Goal: Information Seeking & Learning: Learn about a topic

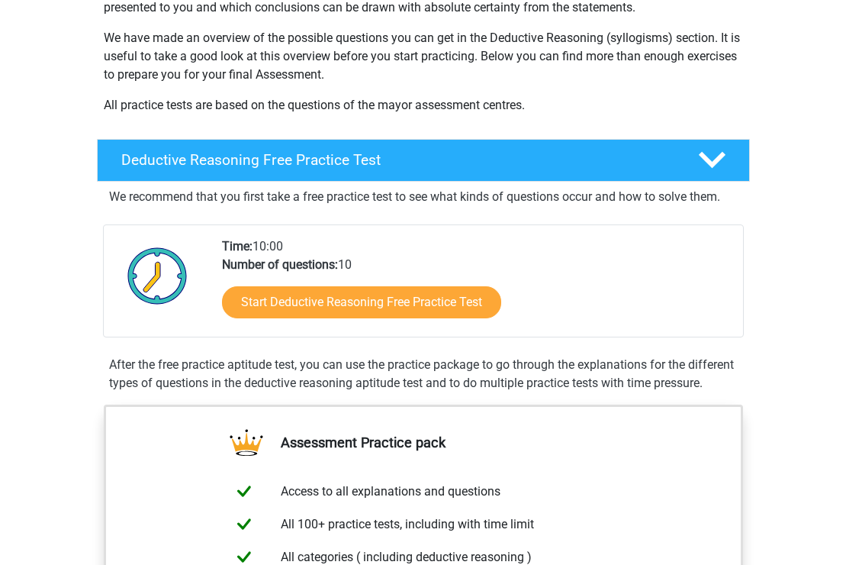
scroll to position [382, 0]
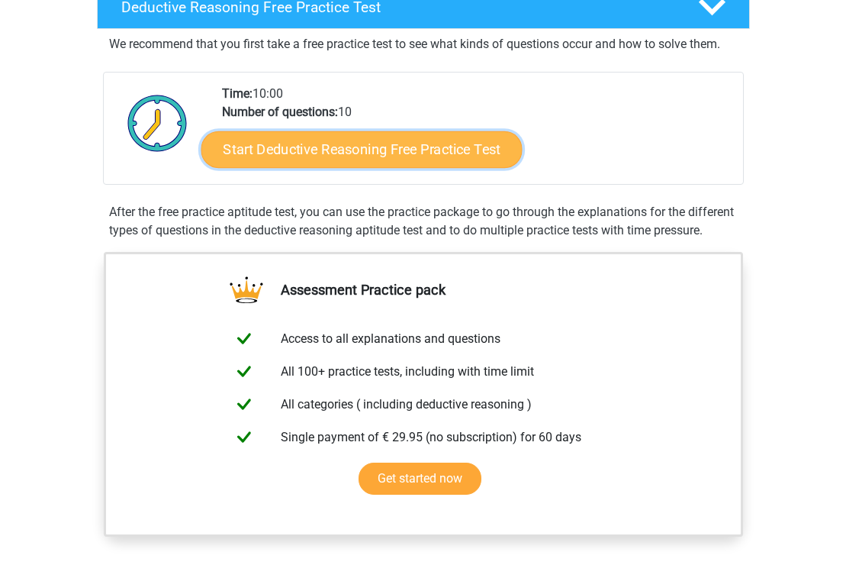
click at [440, 143] on link "Start Deductive Reasoning Free Practice Test" at bounding box center [361, 148] width 321 height 37
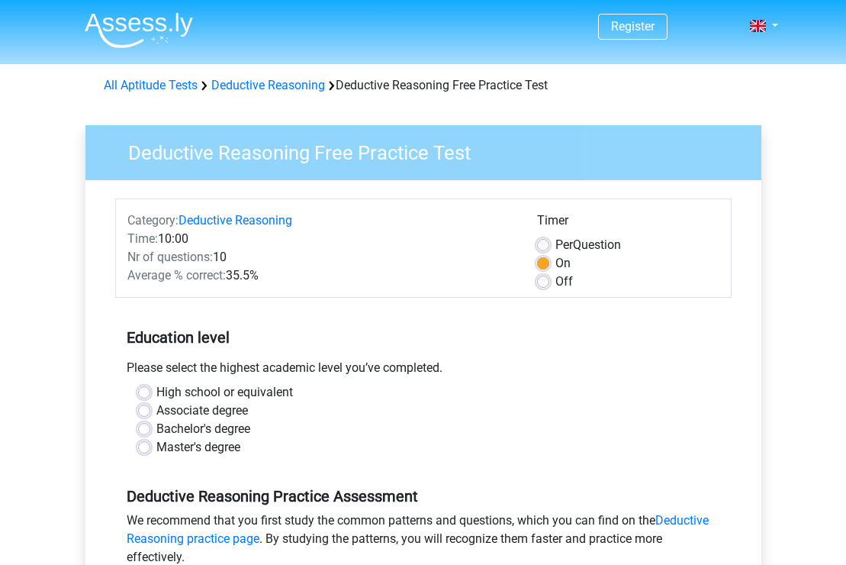
scroll to position [153, 0]
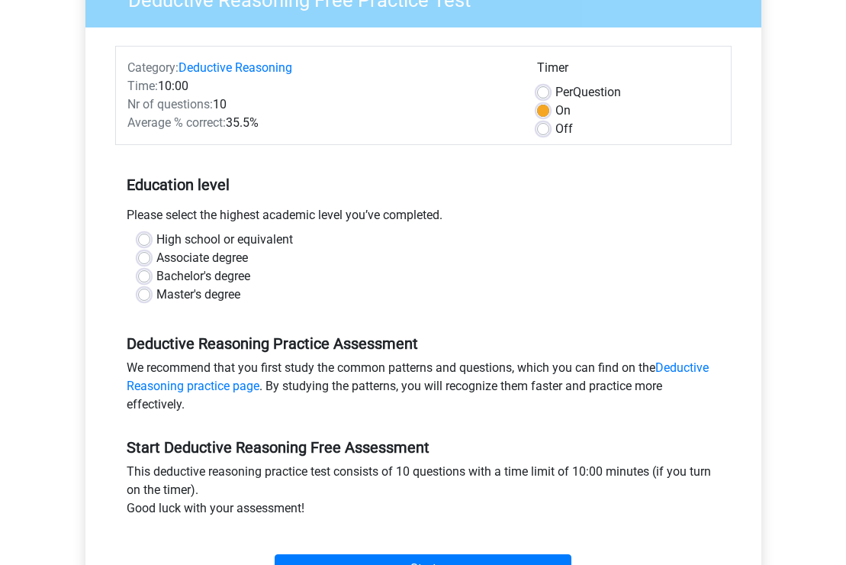
click at [156, 295] on label "Master's degree" at bounding box center [198, 294] width 84 height 18
click at [146, 295] on input "Master's degree" at bounding box center [144, 292] width 12 height 15
radio input "true"
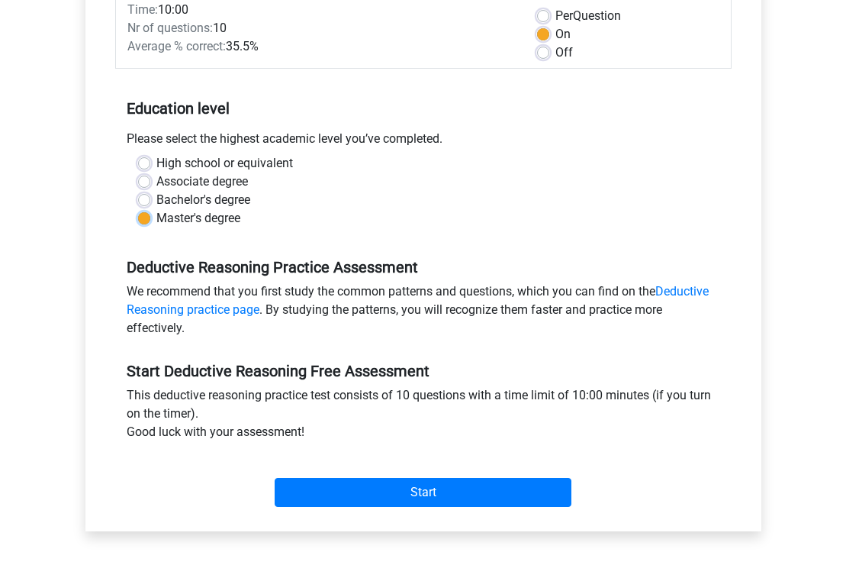
scroll to position [382, 0]
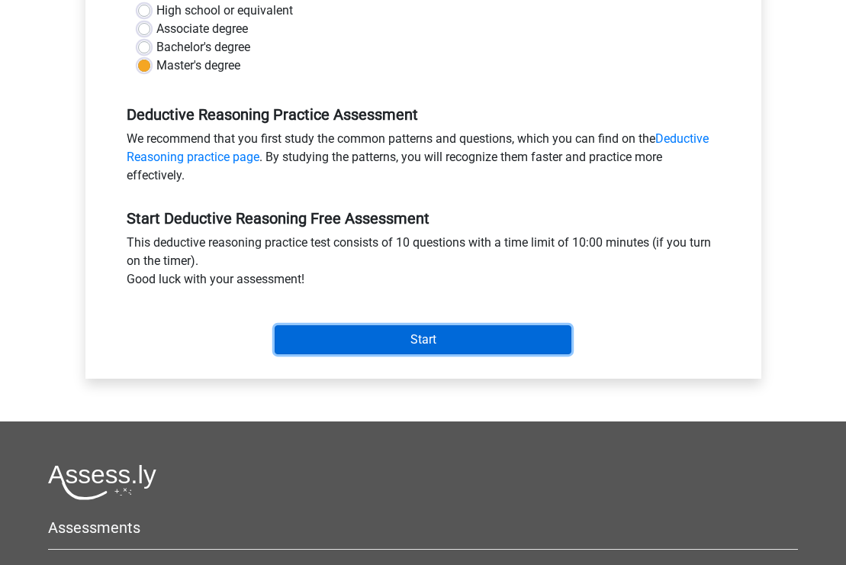
click at [466, 331] on input "Start" at bounding box center [423, 339] width 297 height 29
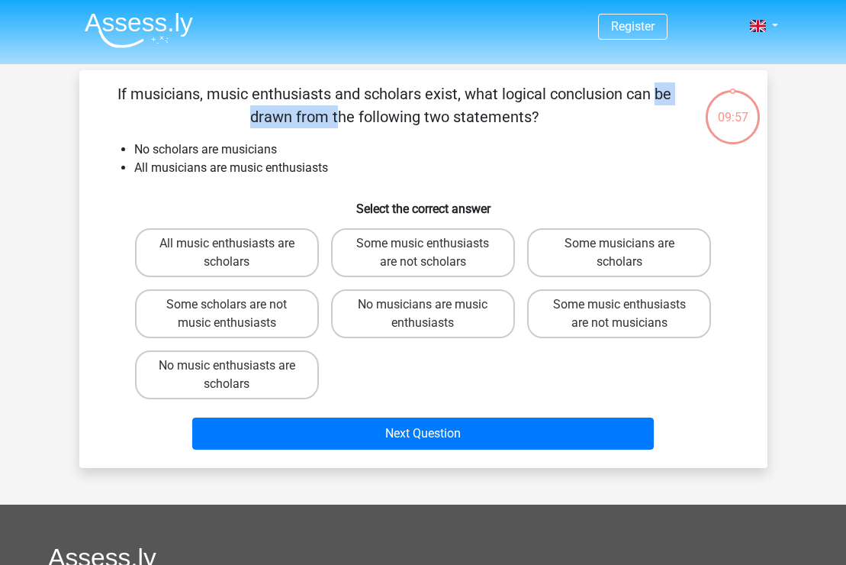
drag, startPoint x: 353, startPoint y: 100, endPoint x: 449, endPoint y: 101, distance: 96.1
click at [449, 101] on p "If musicians, music enthusiasts and scholars exist, what logical conclusion can…" at bounding box center [395, 105] width 582 height 46
click at [478, 118] on p "If musicians, music enthusiasts and scholars exist, what logical conclusion can…" at bounding box center [395, 105] width 582 height 46
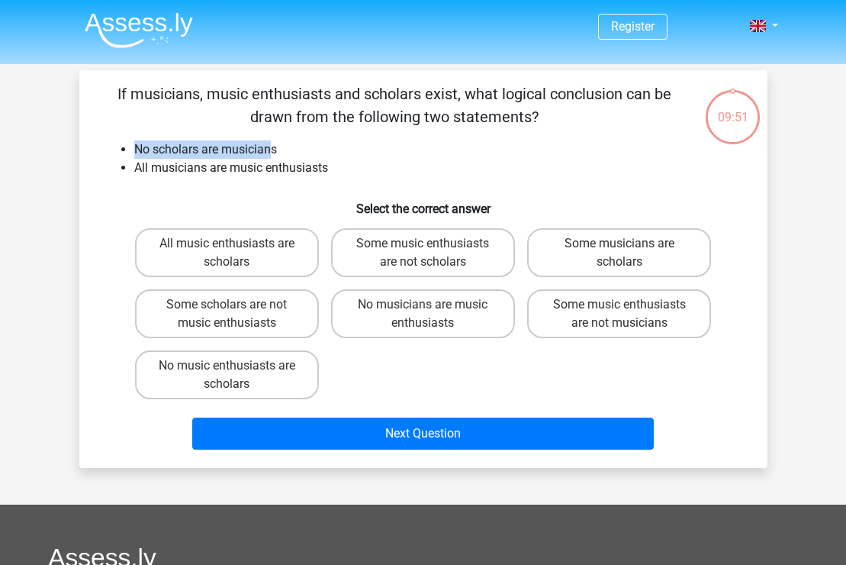
drag, startPoint x: 147, startPoint y: 149, endPoint x: 273, endPoint y: 145, distance: 126.0
click at [273, 145] on ul "No scholars are musicians All musicians are music enthusiasts" at bounding box center [423, 158] width 639 height 37
click at [394, 148] on li "No scholars are musicians" at bounding box center [438, 149] width 609 height 18
click at [504, 261] on label "Some music enthusiasts are not scholars" at bounding box center [423, 252] width 184 height 49
click at [433, 253] on input "Some music enthusiasts are not scholars" at bounding box center [428, 248] width 10 height 10
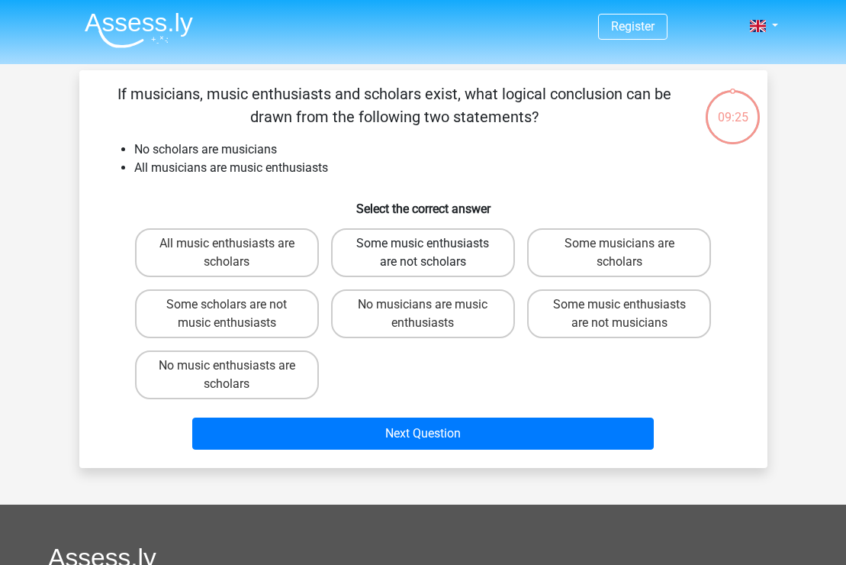
radio input "true"
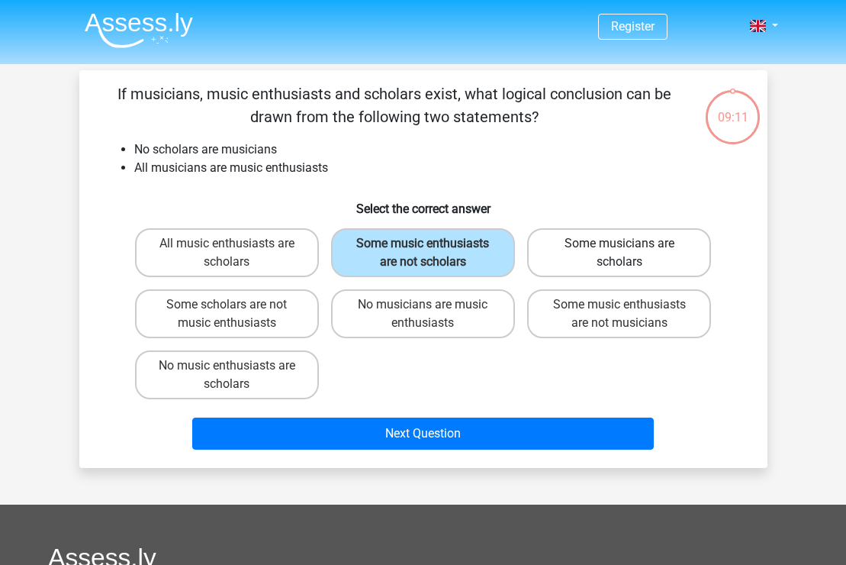
click at [574, 249] on label "Some musicians are scholars" at bounding box center [619, 252] width 184 height 49
click at [620, 249] on input "Some musicians are scholars" at bounding box center [625, 248] width 10 height 10
radio input "true"
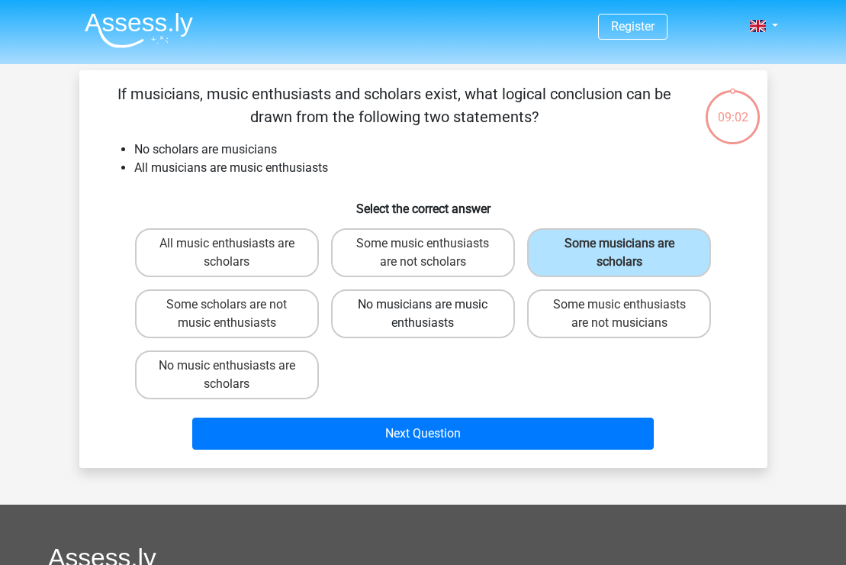
click at [415, 324] on label "No musicians are music enthusiasts" at bounding box center [423, 313] width 184 height 49
click at [423, 314] on input "No musicians are music enthusiasts" at bounding box center [428, 309] width 10 height 10
radio input "true"
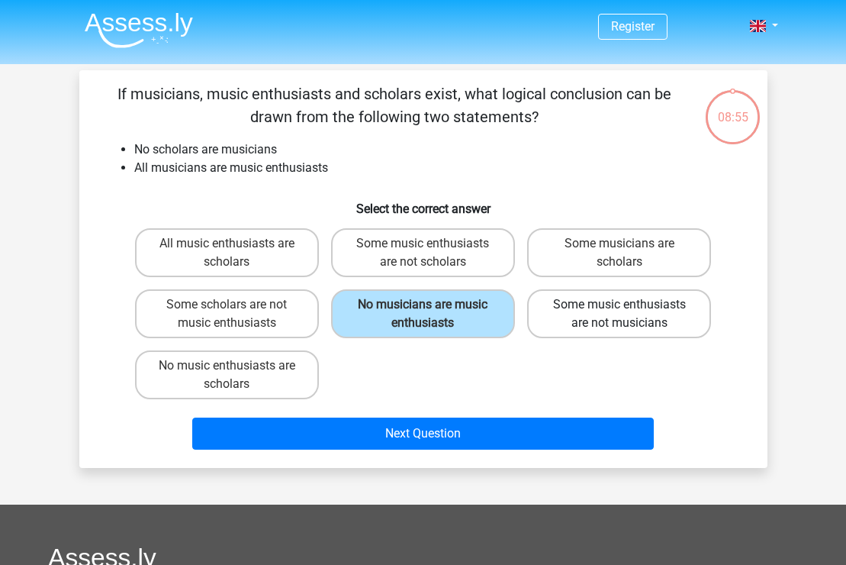
click at [660, 331] on label "Some music enthusiasts are not musicians" at bounding box center [619, 313] width 184 height 49
click at [629, 314] on input "Some music enthusiasts are not musicians" at bounding box center [625, 309] width 10 height 10
radio input "true"
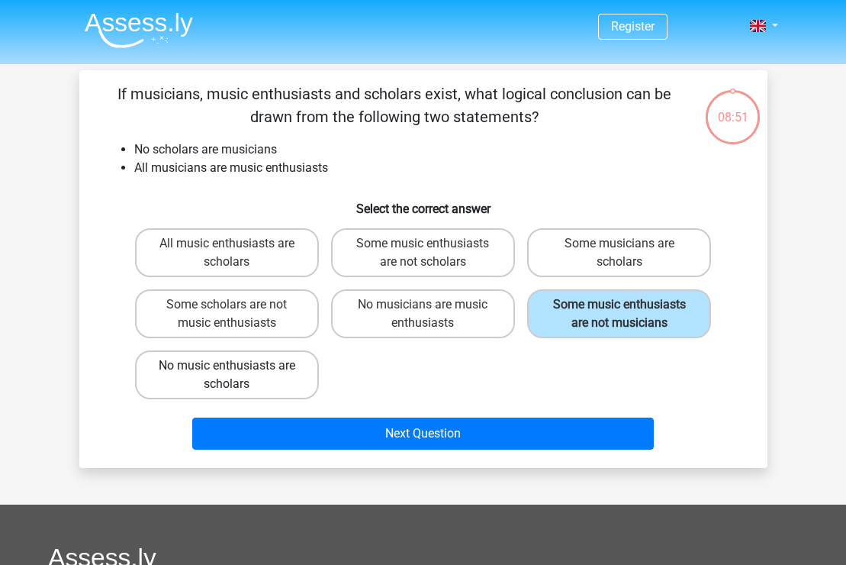
click at [300, 382] on label "No music enthusiasts are scholars" at bounding box center [227, 374] width 184 height 49
click at [237, 375] on input "No music enthusiasts are scholars" at bounding box center [232, 370] width 10 height 10
radio input "true"
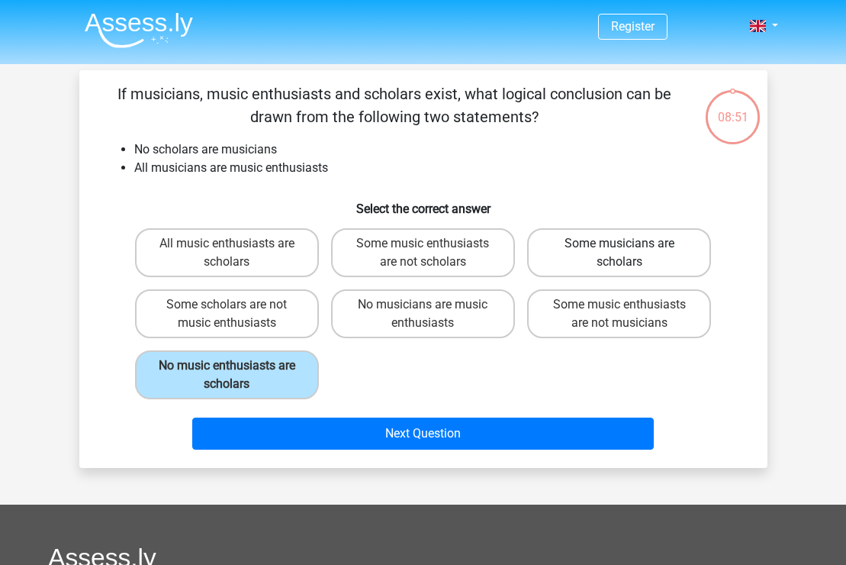
click at [662, 249] on label "Some musicians are scholars" at bounding box center [619, 252] width 184 height 49
click at [629, 249] on input "Some musicians are scholars" at bounding box center [625, 248] width 10 height 10
radio input "true"
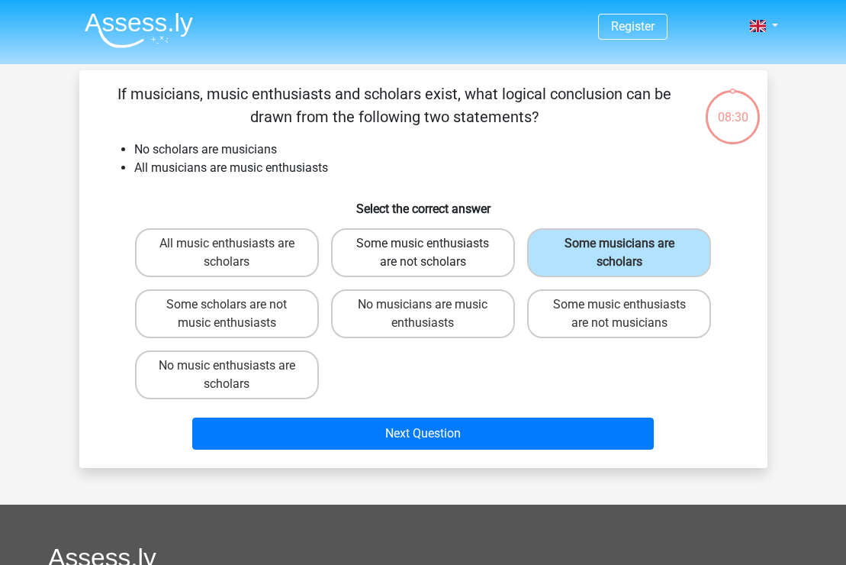
click at [389, 274] on label "Some music enthusiasts are not scholars" at bounding box center [423, 252] width 184 height 49
click at [423, 253] on input "Some music enthusiasts are not scholars" at bounding box center [428, 248] width 10 height 10
radio input "true"
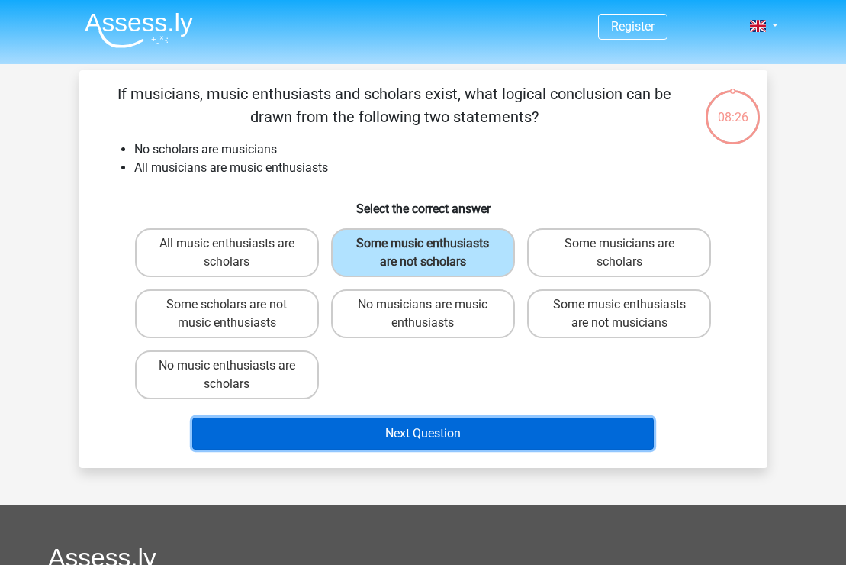
click at [502, 436] on button "Next Question" at bounding box center [423, 433] width 462 height 32
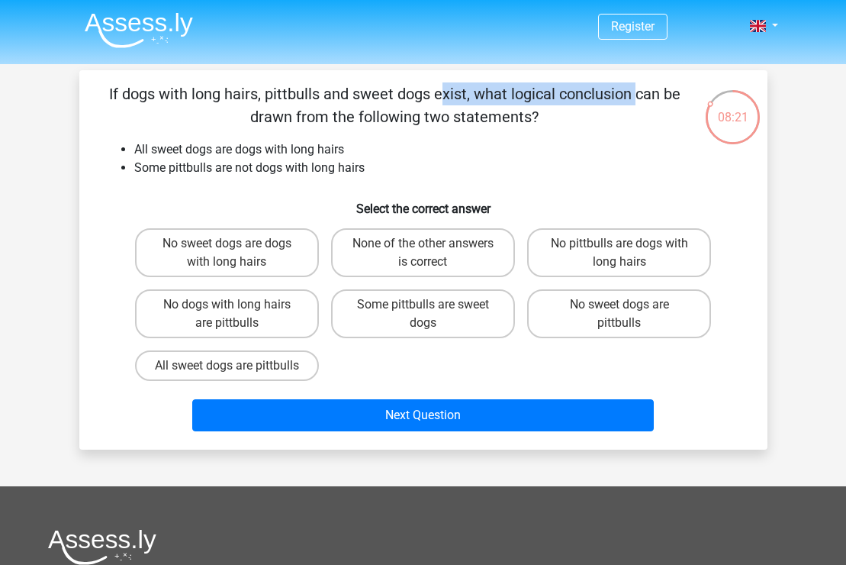
drag, startPoint x: 143, startPoint y: 95, endPoint x: 325, endPoint y: 94, distance: 182.4
click at [325, 94] on p "If dogs with long hairs, pittbulls and sweet dogs exist, what logical conclusio…" at bounding box center [395, 105] width 582 height 46
click at [394, 91] on p "If dogs with long hairs, pittbulls and sweet dogs exist, what logical conclusio…" at bounding box center [395, 105] width 582 height 46
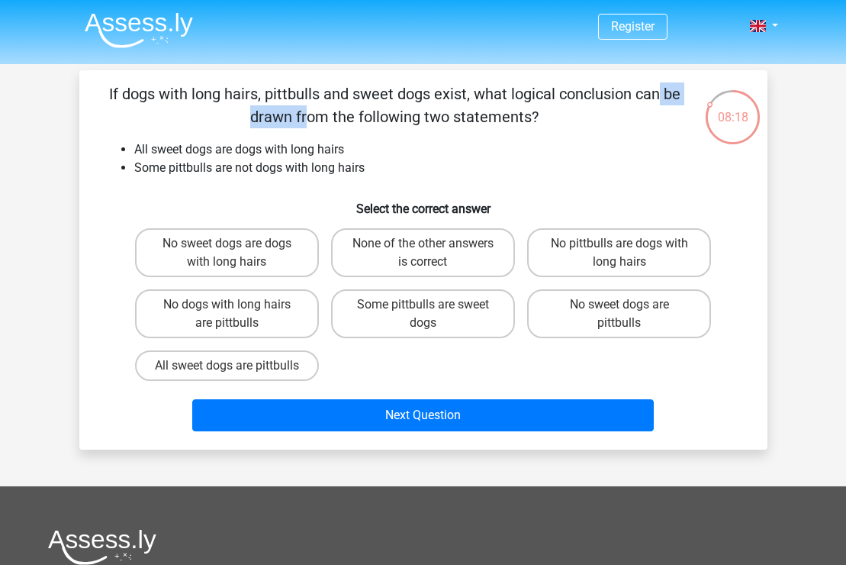
drag, startPoint x: 344, startPoint y: 93, endPoint x: 434, endPoint y: 89, distance: 90.1
click at [434, 89] on p "If dogs with long hairs, pittbulls and sweet dogs exist, what logical conclusio…" at bounding box center [395, 105] width 582 height 46
click at [427, 136] on div "If dogs with long hairs, pittbulls and sweet dogs exist, what logical conclusio…" at bounding box center [423, 259] width 676 height 355
drag, startPoint x: 140, startPoint y: 164, endPoint x: 252, endPoint y: 161, distance: 111.4
click at [252, 161] on li "Some pittbulls are not dogs with long hairs" at bounding box center [438, 168] width 609 height 18
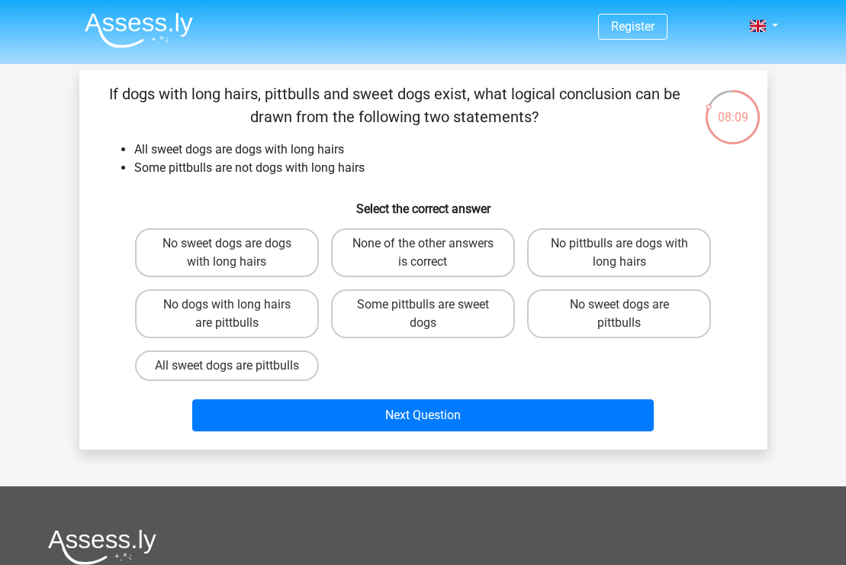
click at [266, 197] on h6 "Select the correct answer" at bounding box center [423, 202] width 639 height 27
click at [424, 258] on label "None of the other answers is correct" at bounding box center [423, 252] width 184 height 49
click at [424, 253] on input "None of the other answers is correct" at bounding box center [428, 248] width 10 height 10
radio input "true"
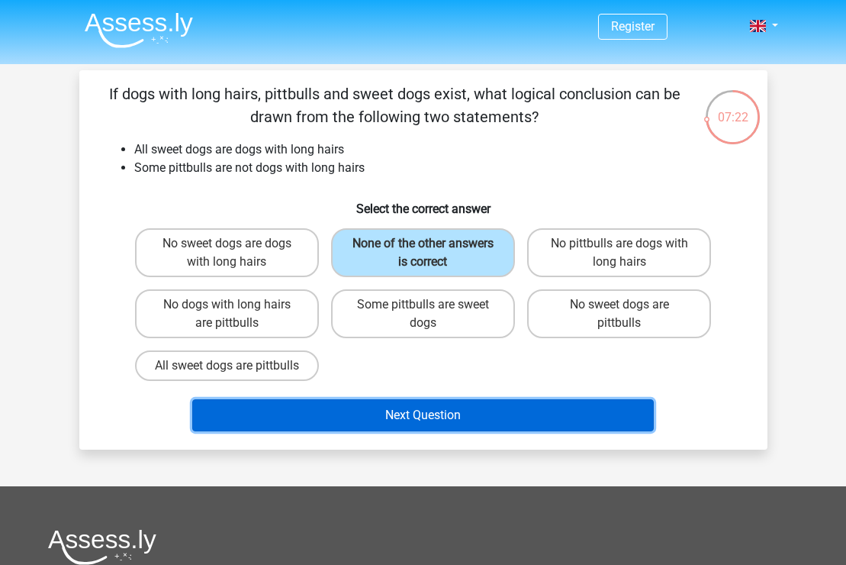
click at [484, 430] on button "Next Question" at bounding box center [423, 415] width 462 height 32
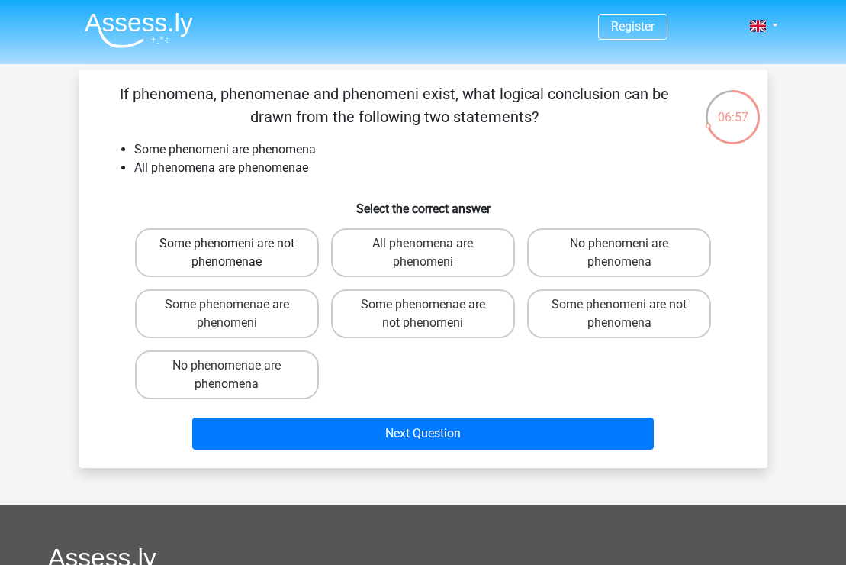
click at [295, 272] on label "Some phenomeni are not phenomenae" at bounding box center [227, 252] width 184 height 49
click at [237, 253] on input "Some phenomeni are not phenomenae" at bounding box center [232, 248] width 10 height 10
radio input "true"
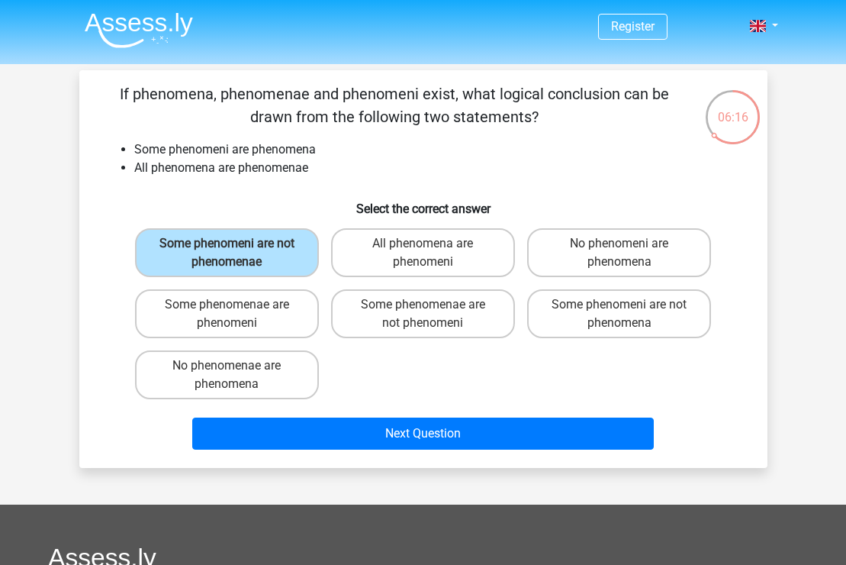
drag, startPoint x: 269, startPoint y: 326, endPoint x: 390, endPoint y: 365, distance: 126.9
click at [390, 365] on div "Some phenomeni are not phenomenae All phenomena are phenomeni No phenomeni are …" at bounding box center [423, 313] width 589 height 183
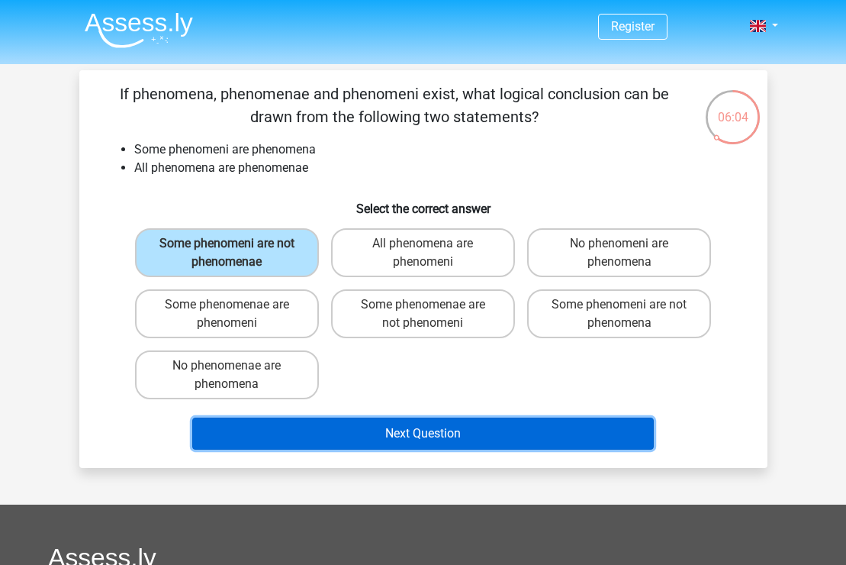
click at [494, 426] on button "Next Question" at bounding box center [423, 433] width 462 height 32
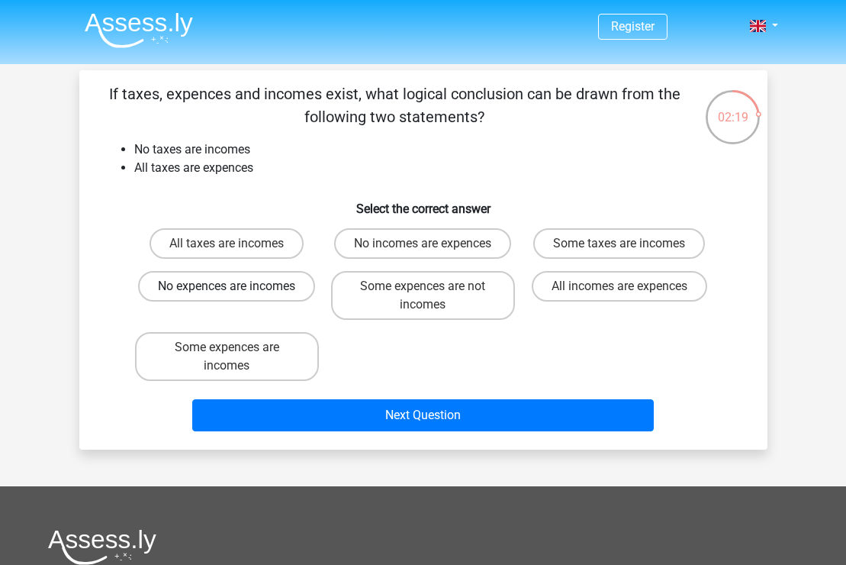
click at [262, 300] on label "No expences are incomes" at bounding box center [226, 286] width 177 height 31
click at [237, 296] on input "No expences are incomes" at bounding box center [232, 291] width 10 height 10
radio input "true"
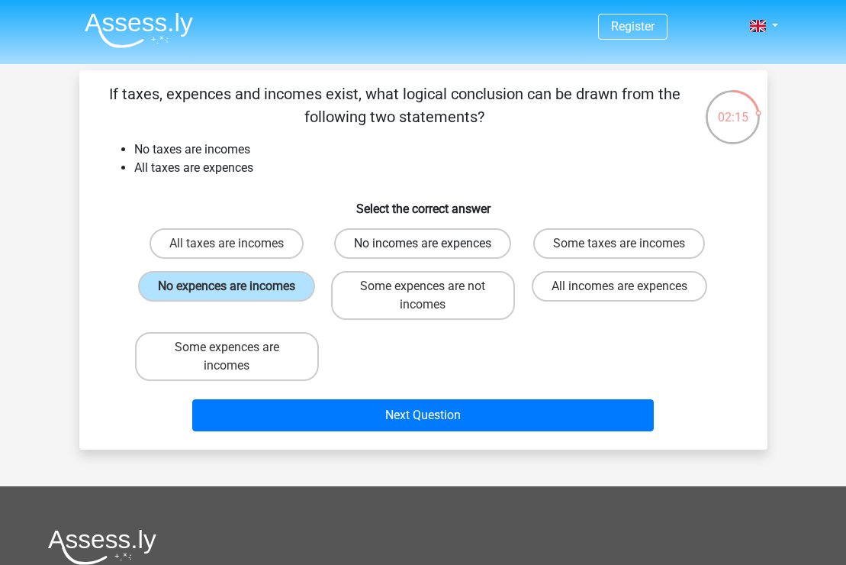
click at [443, 241] on label "No incomes are expences" at bounding box center [422, 243] width 177 height 31
click at [433, 243] on input "No incomes are expences" at bounding box center [428, 248] width 10 height 10
radio input "true"
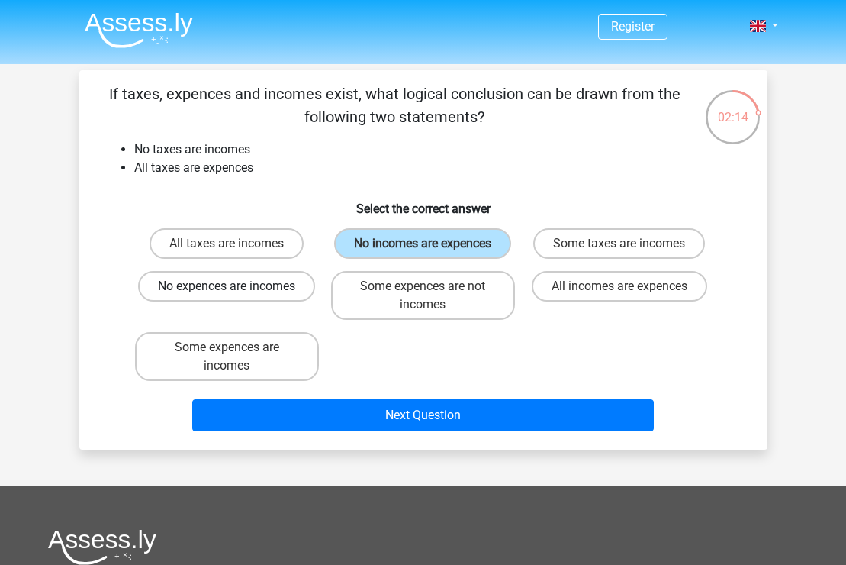
click at [267, 287] on label "No expences are incomes" at bounding box center [226, 286] width 177 height 31
click at [237, 287] on input "No expences are incomes" at bounding box center [232, 291] width 10 height 10
radio input "true"
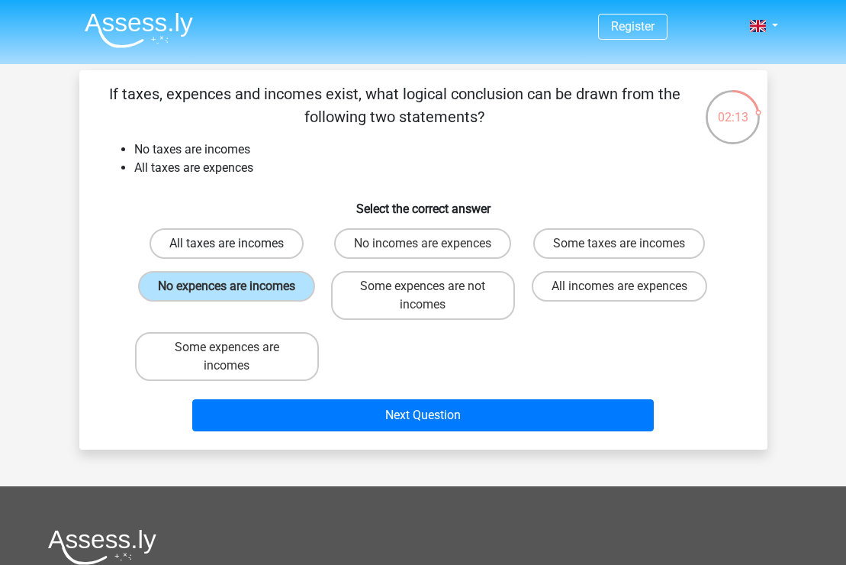
click at [262, 242] on label "All taxes are incomes" at bounding box center [227, 243] width 154 height 31
click at [237, 243] on input "All taxes are incomes" at bounding box center [232, 248] width 10 height 10
radio input "true"
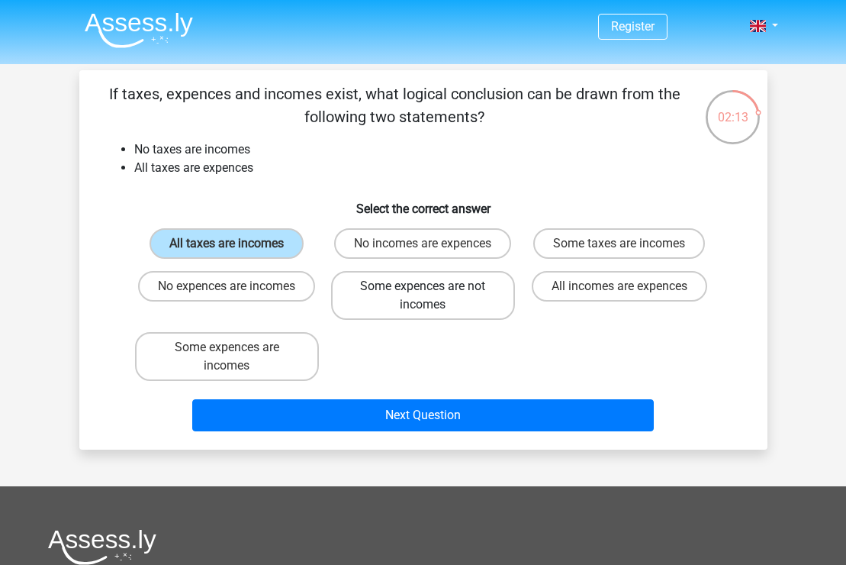
click at [414, 293] on label "Some expences are not incomes" at bounding box center [423, 295] width 184 height 49
click at [423, 293] on input "Some expences are not incomes" at bounding box center [428, 291] width 10 height 10
radio input "true"
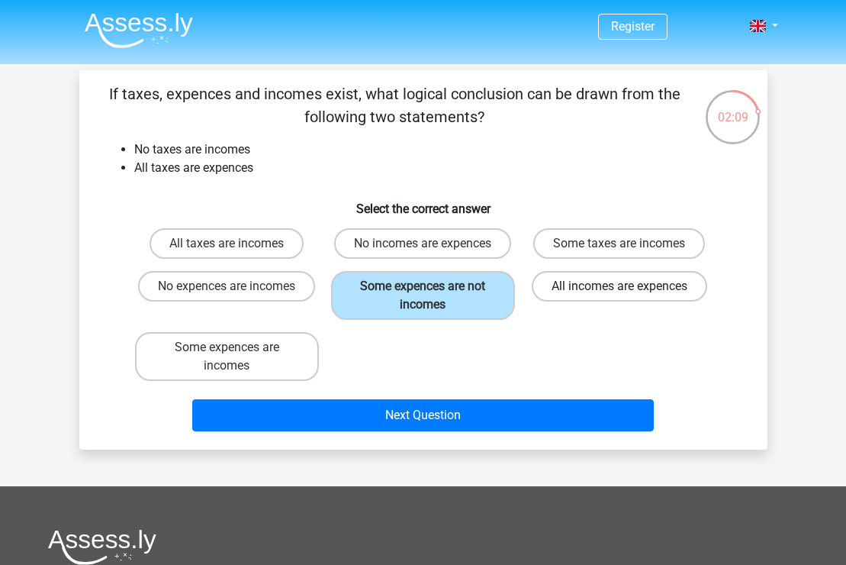
click at [694, 292] on label "All incomes are expences" at bounding box center [619, 286] width 175 height 31
click at [629, 292] on input "All incomes are expences" at bounding box center [625, 291] width 10 height 10
radio input "true"
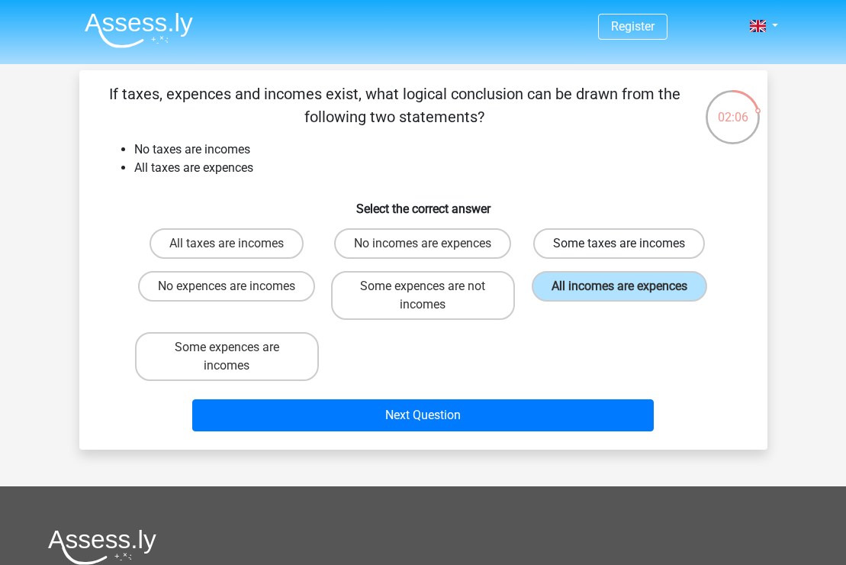
click at [637, 255] on label "Some taxes are incomes" at bounding box center [619, 243] width 172 height 31
click at [629, 253] on input "Some taxes are incomes" at bounding box center [625, 248] width 10 height 10
radio input "true"
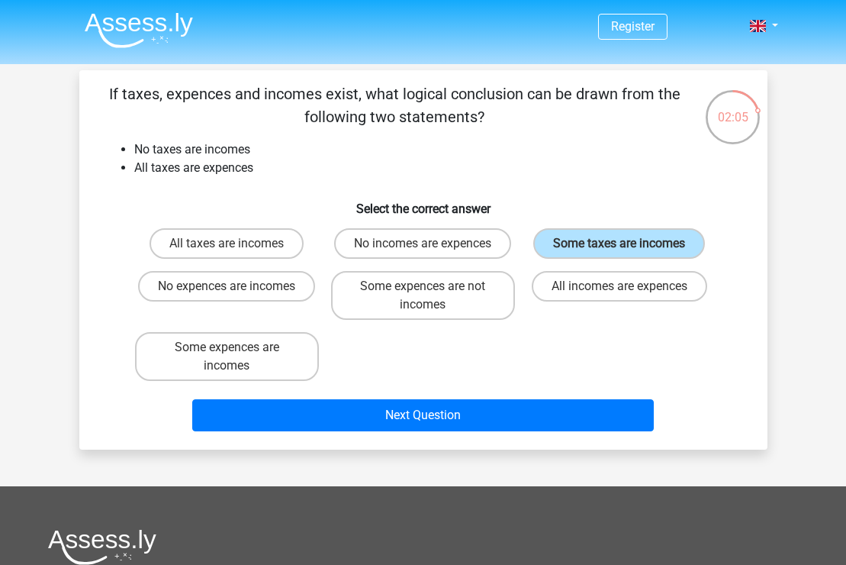
click at [455, 359] on div "All taxes are incomes No incomes are expences Some taxes are incomes No expence…" at bounding box center [423, 304] width 589 height 165
click at [471, 239] on label "No incomes are expences" at bounding box center [422, 243] width 177 height 31
click at [433, 243] on input "No incomes are expences" at bounding box center [428, 248] width 10 height 10
radio input "true"
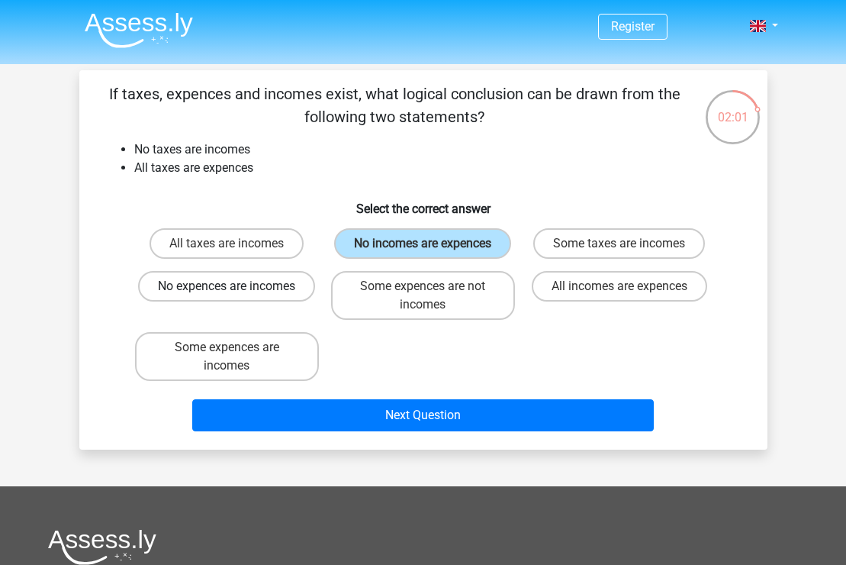
click at [259, 297] on label "No expences are incomes" at bounding box center [226, 286] width 177 height 31
click at [237, 296] on input "No expences are incomes" at bounding box center [232, 291] width 10 height 10
radio input "true"
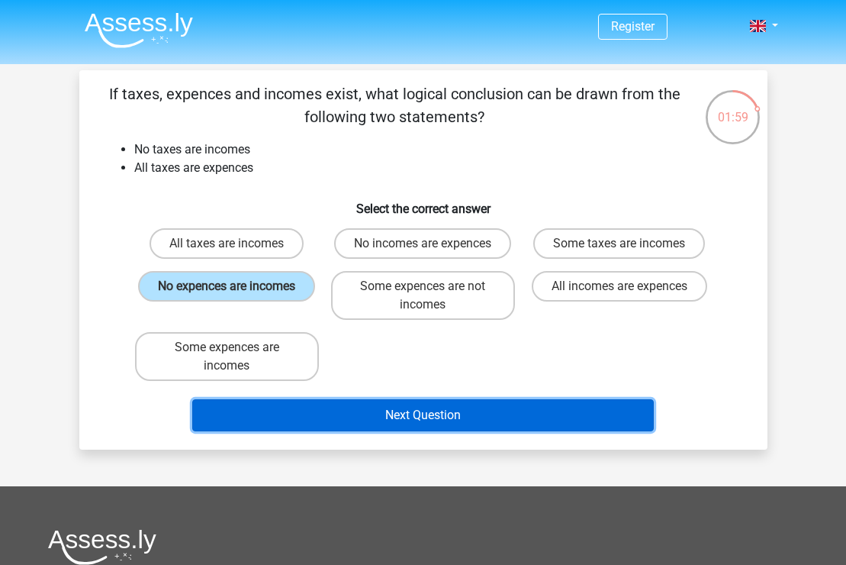
click at [535, 418] on button "Next Question" at bounding box center [423, 415] width 462 height 32
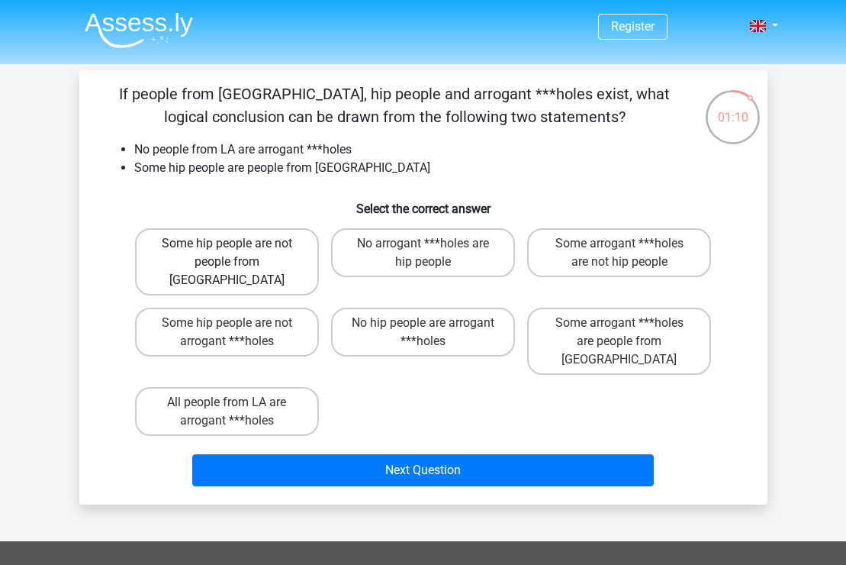
click at [298, 269] on label "Some hip people are not people from LA" at bounding box center [227, 261] width 184 height 67
click at [237, 253] on input "Some hip people are not people from LA" at bounding box center [232, 248] width 10 height 10
radio input "true"
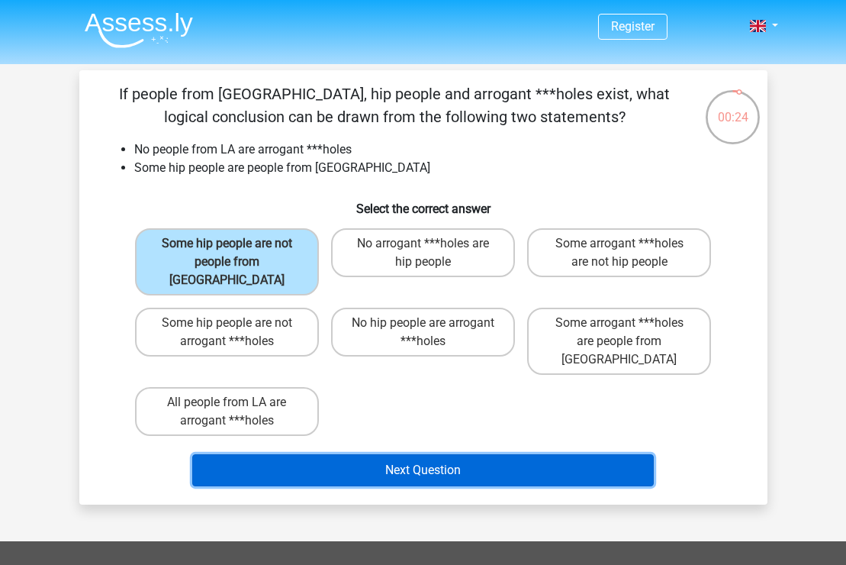
click at [501, 454] on button "Next Question" at bounding box center [423, 470] width 462 height 32
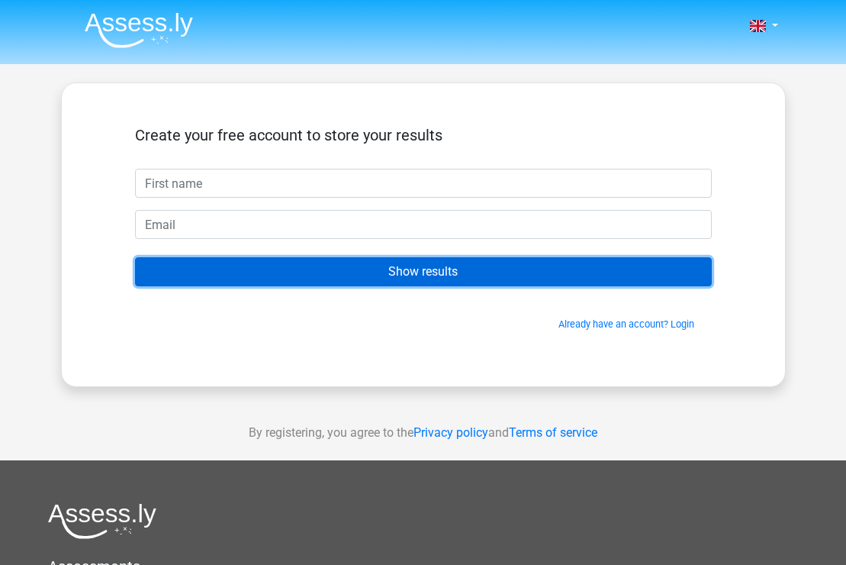
click at [494, 269] on input "Show results" at bounding box center [423, 271] width 577 height 29
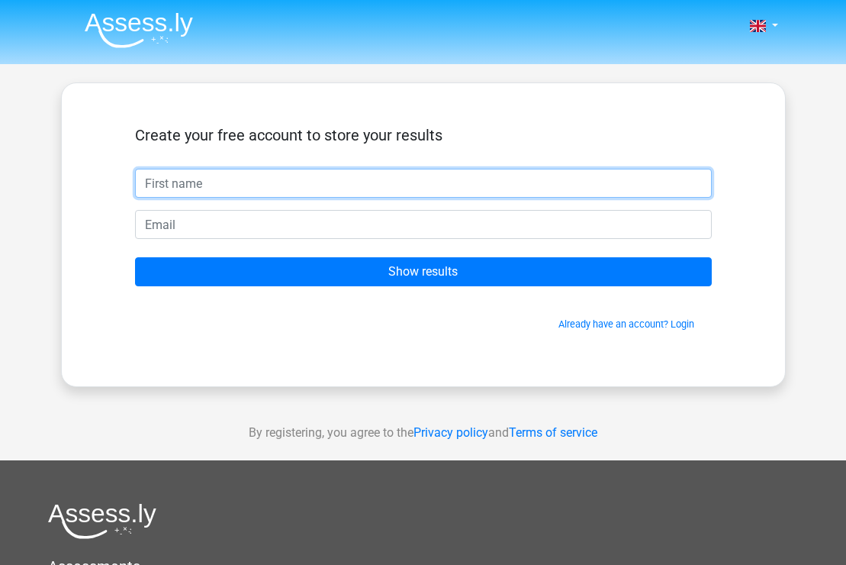
click at [318, 178] on input "text" at bounding box center [423, 183] width 577 height 29
type input "K"
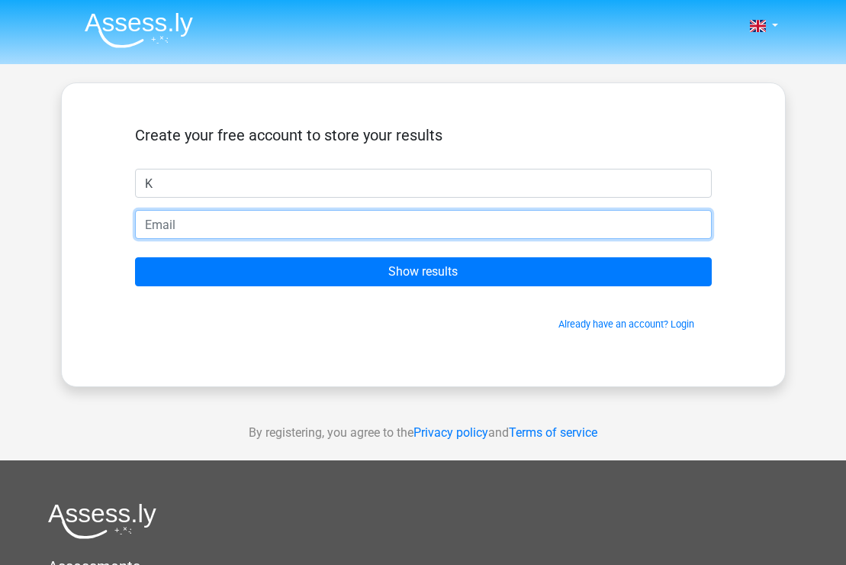
click at [295, 229] on input "email" at bounding box center [423, 224] width 577 height 29
click at [171, 217] on input "email" at bounding box center [423, 224] width 577 height 29
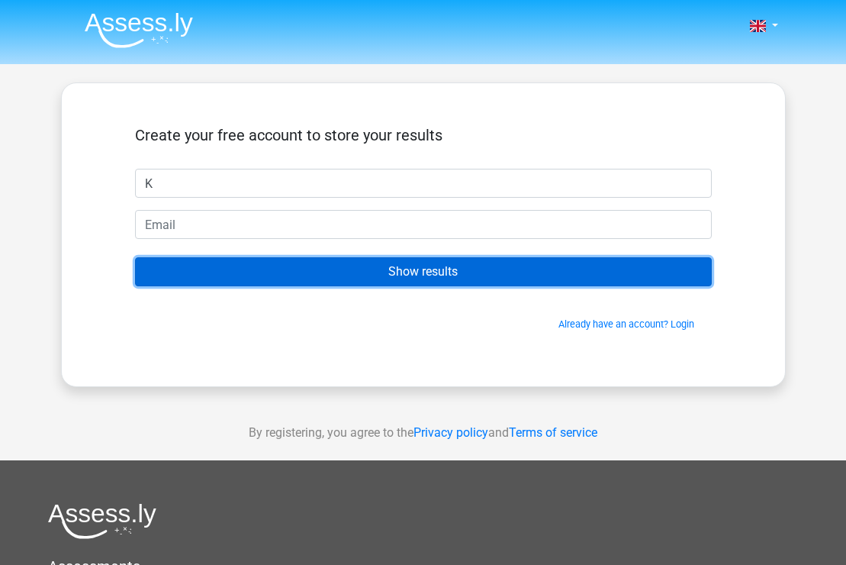
click at [168, 273] on input "Show results" at bounding box center [423, 271] width 577 height 29
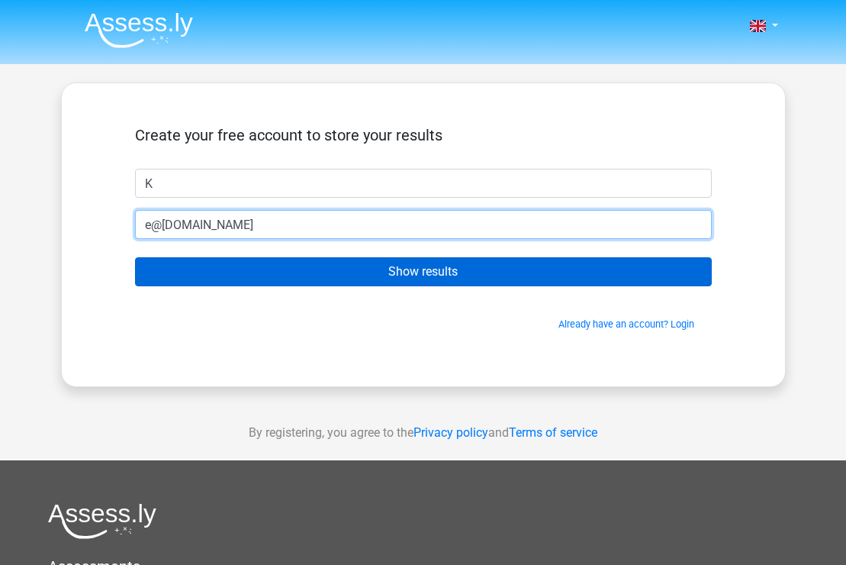
type input "e@[DOMAIN_NAME]"
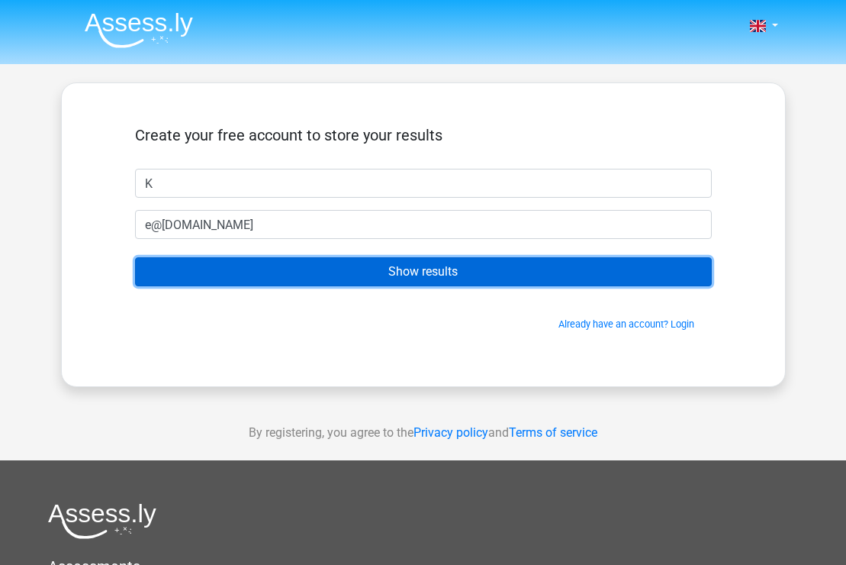
click at [176, 257] on input "Show results" at bounding box center [423, 271] width 577 height 29
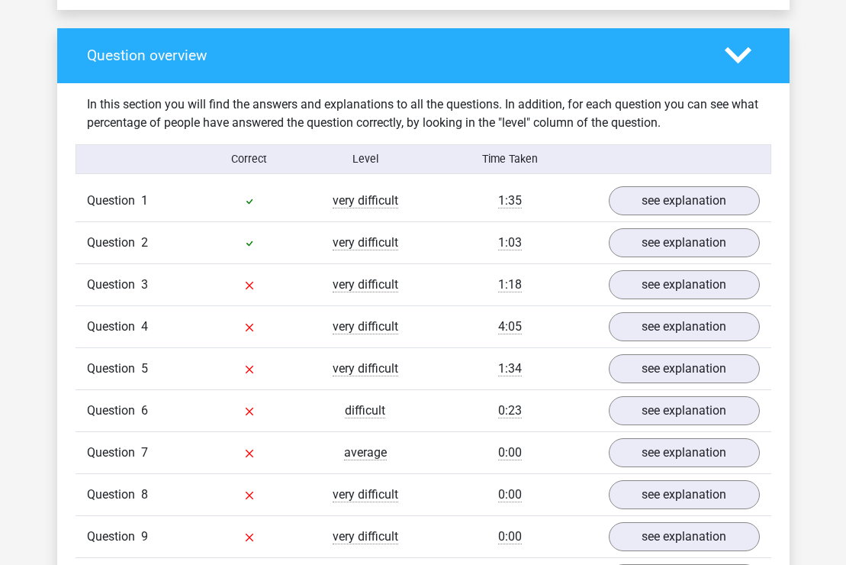
scroll to position [1145, 0]
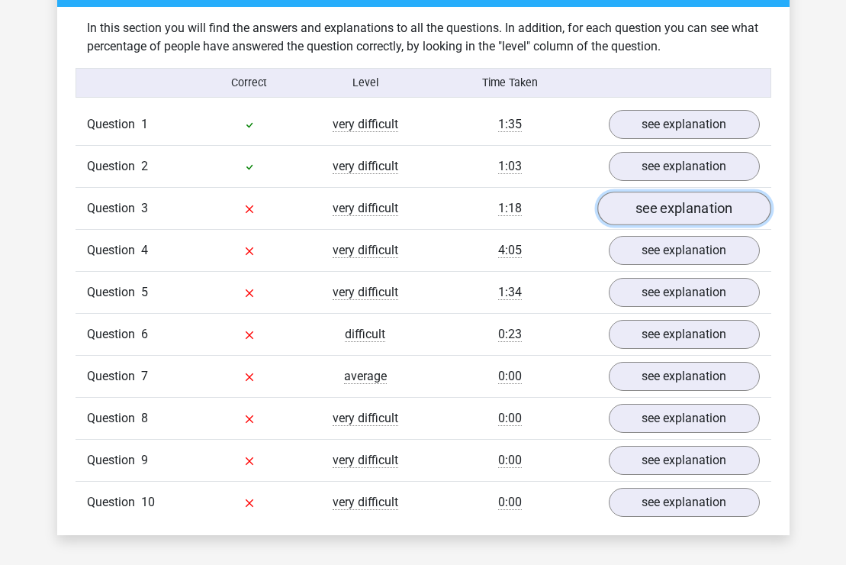
click at [663, 215] on link "see explanation" at bounding box center [684, 209] width 174 height 34
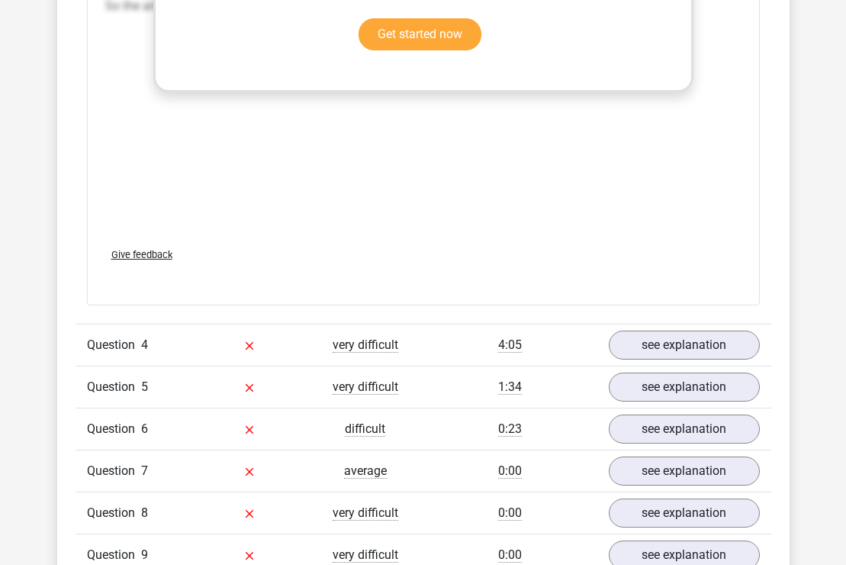
scroll to position [1984, 0]
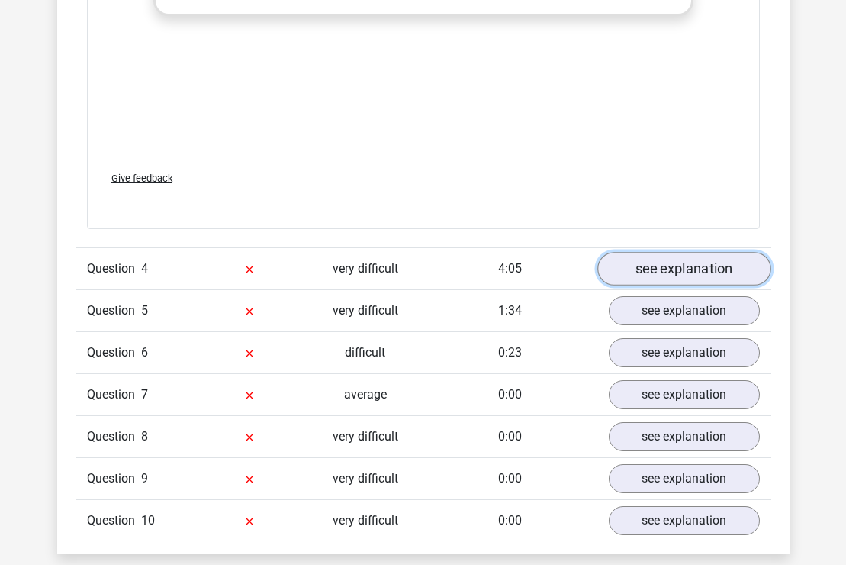
click at [675, 272] on link "see explanation" at bounding box center [684, 269] width 174 height 34
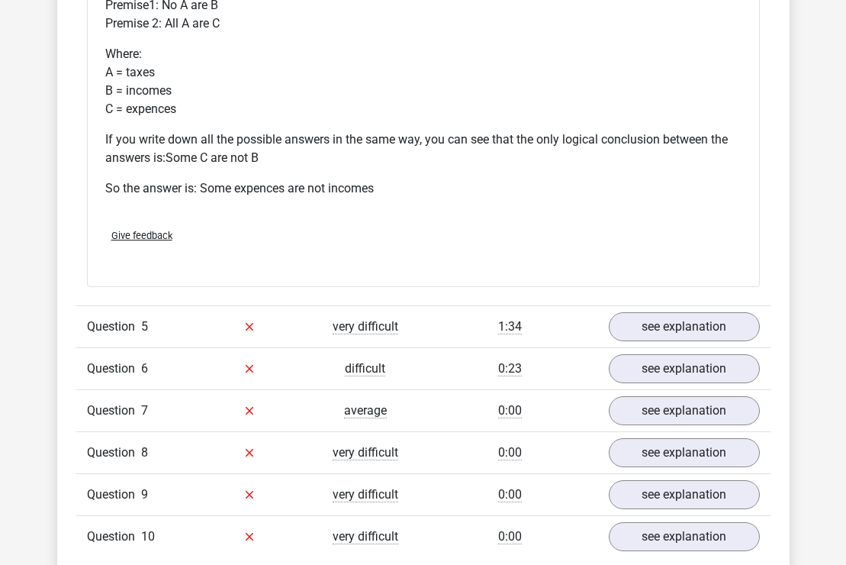
scroll to position [2671, 0]
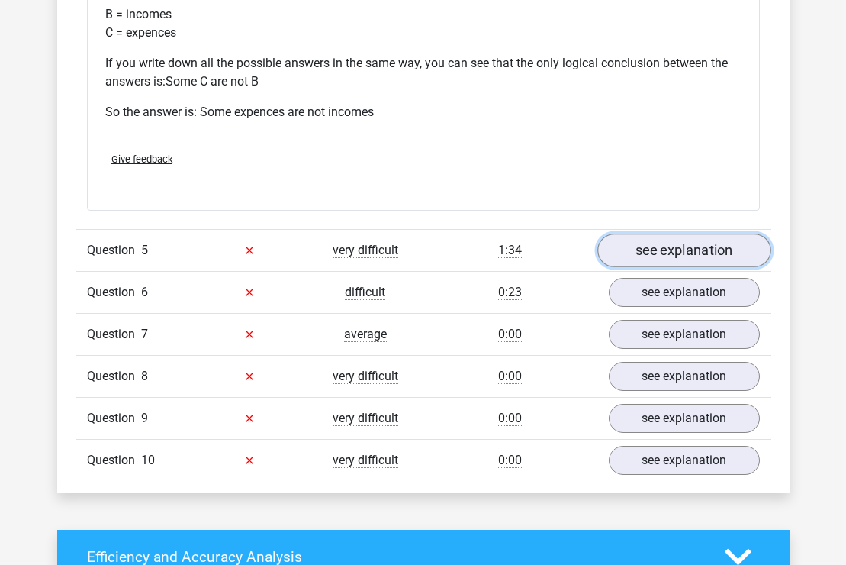
click at [643, 252] on link "see explanation" at bounding box center [684, 250] width 174 height 34
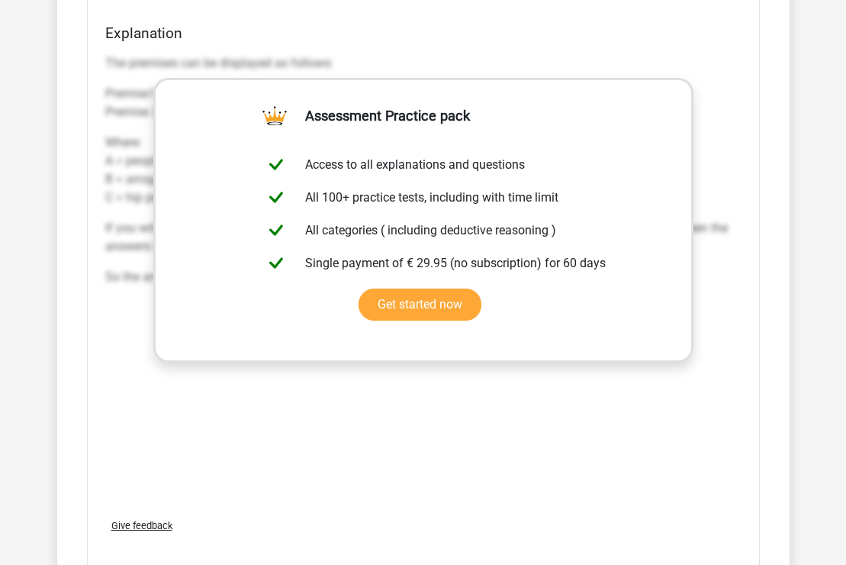
scroll to position [3510, 0]
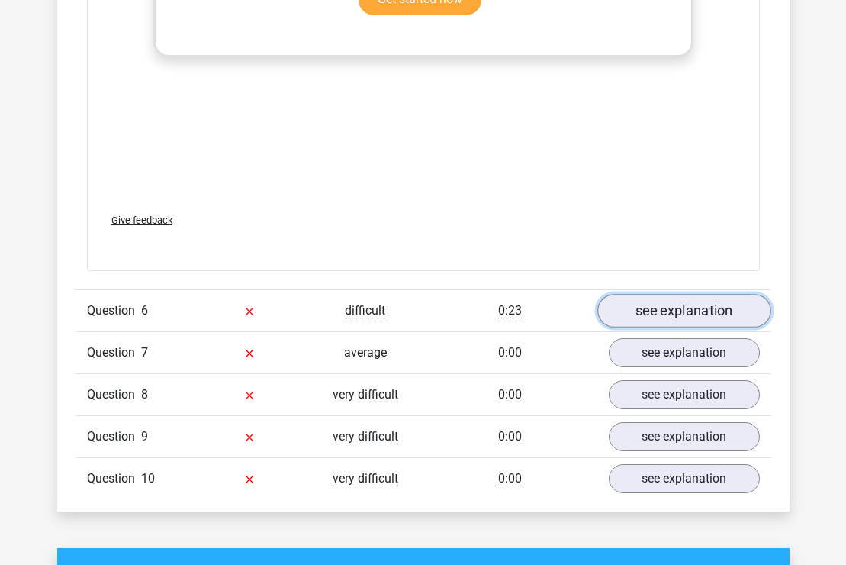
click at [637, 307] on link "see explanation" at bounding box center [684, 311] width 174 height 34
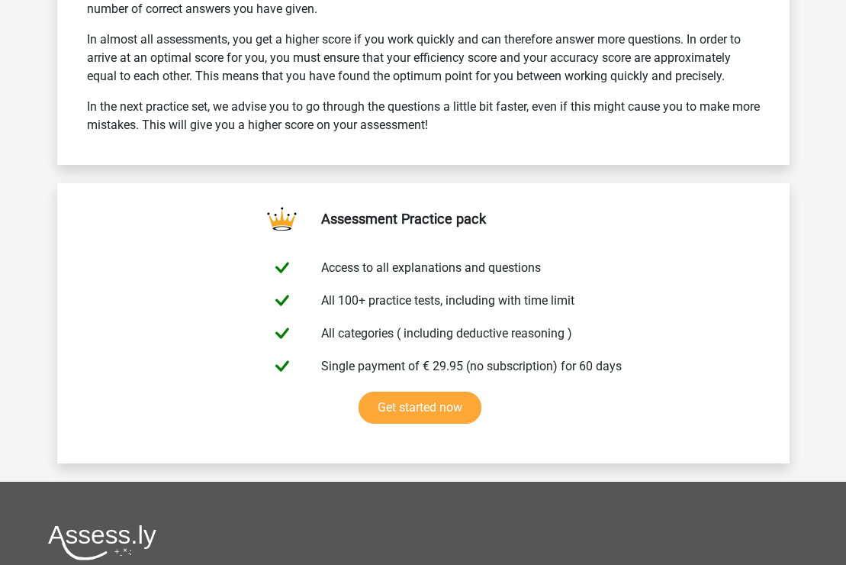
scroll to position [5036, 0]
